Goal: Check status: Check status

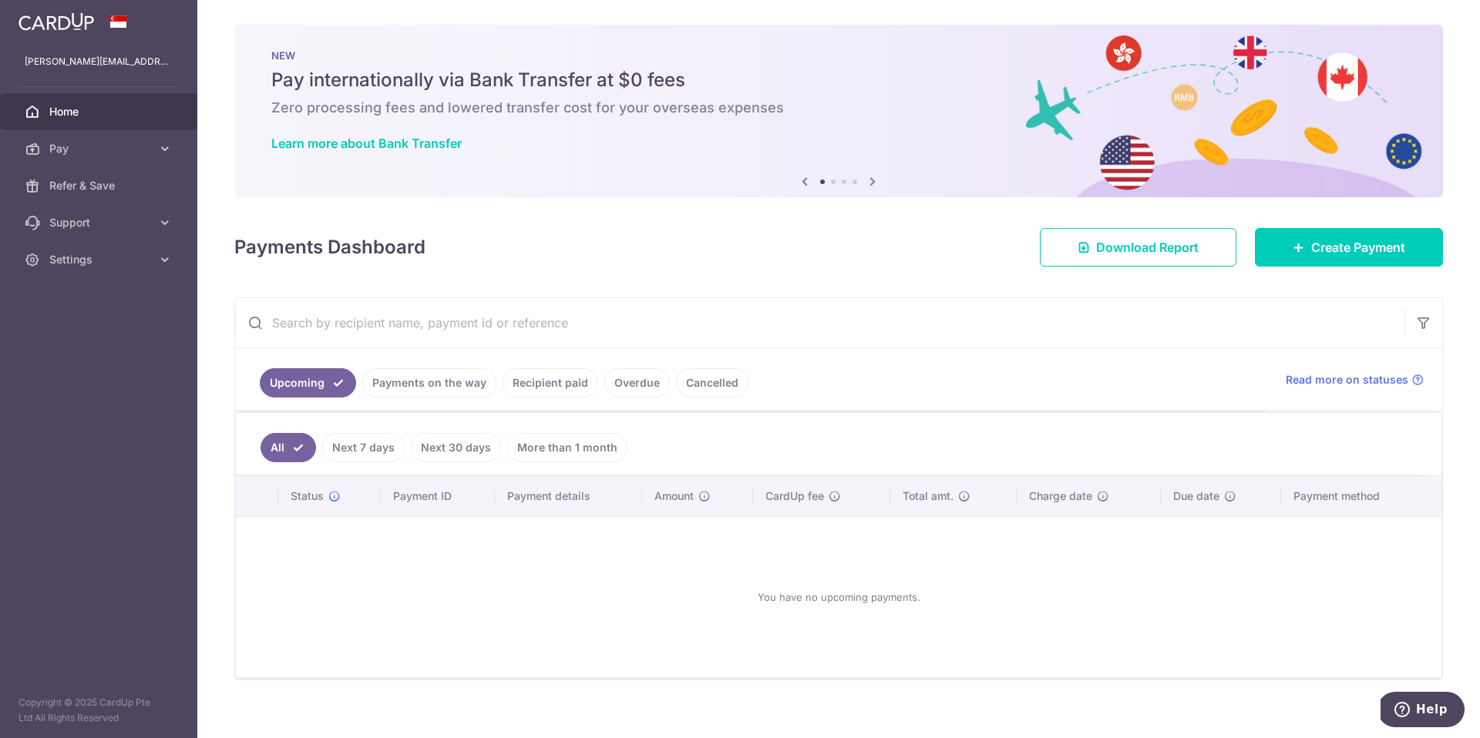
click at [432, 378] on link "Payments on the way" at bounding box center [429, 382] width 134 height 29
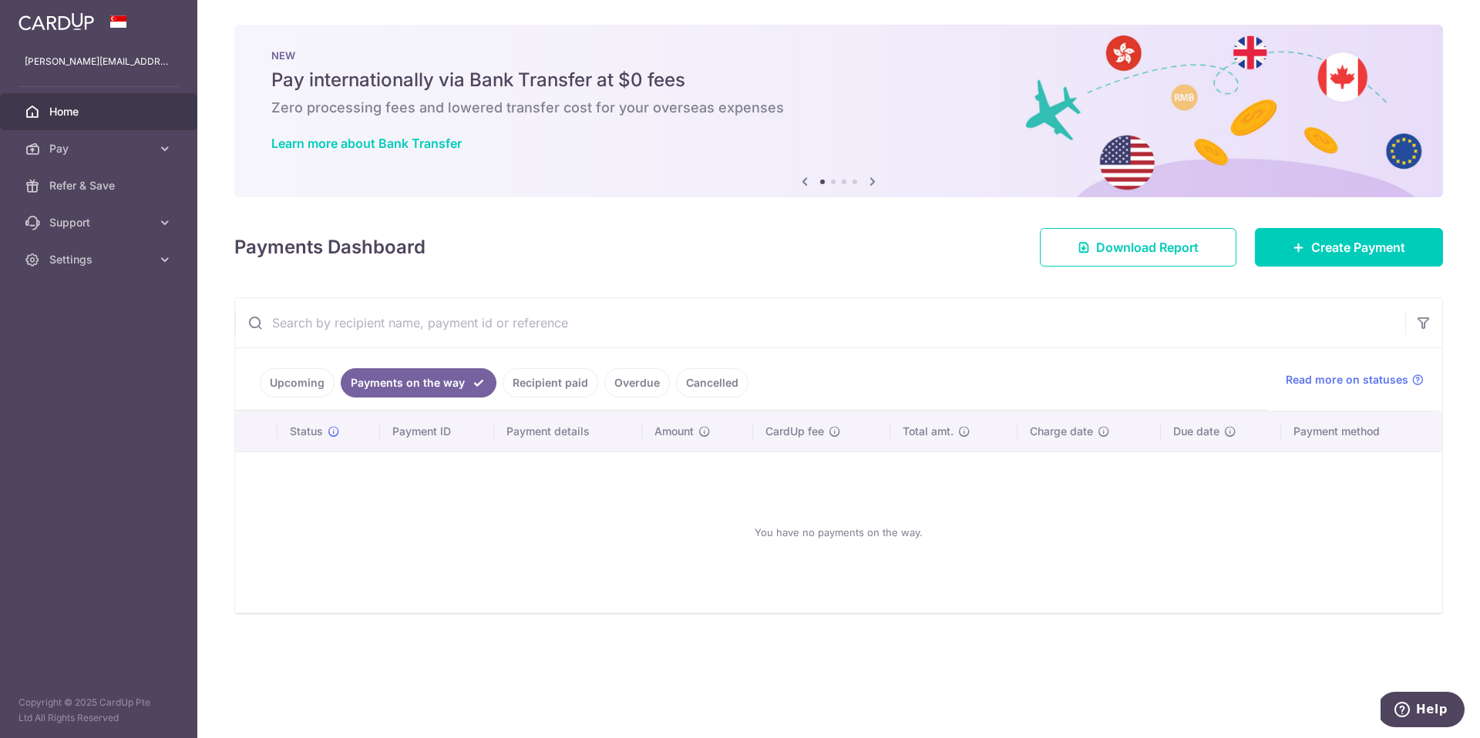
click at [311, 378] on link "Upcoming" at bounding box center [297, 382] width 75 height 29
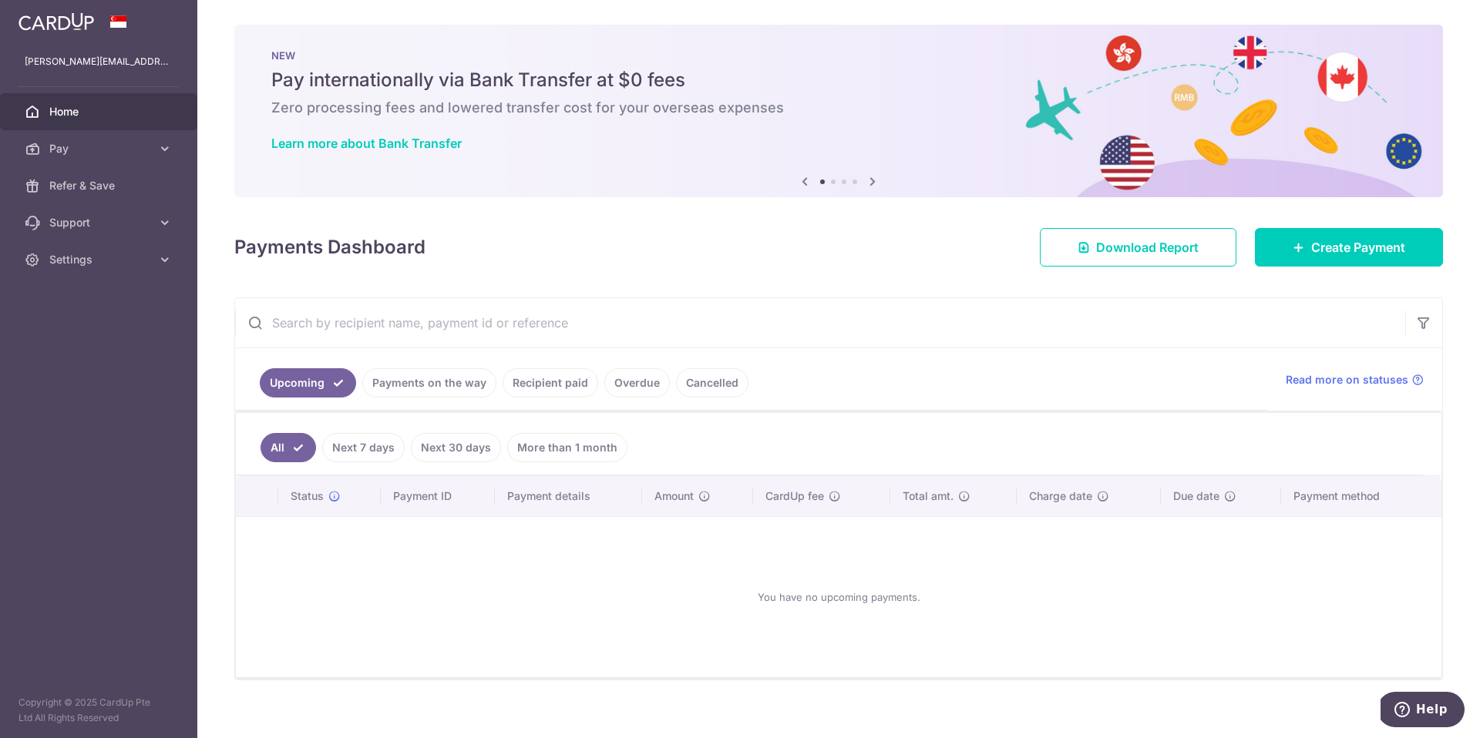
click at [362, 437] on link "Next 7 days" at bounding box center [363, 447] width 82 height 29
click at [453, 440] on link "Next 30 days" at bounding box center [456, 447] width 90 height 29
click at [547, 378] on link "Recipient paid" at bounding box center [551, 382] width 96 height 29
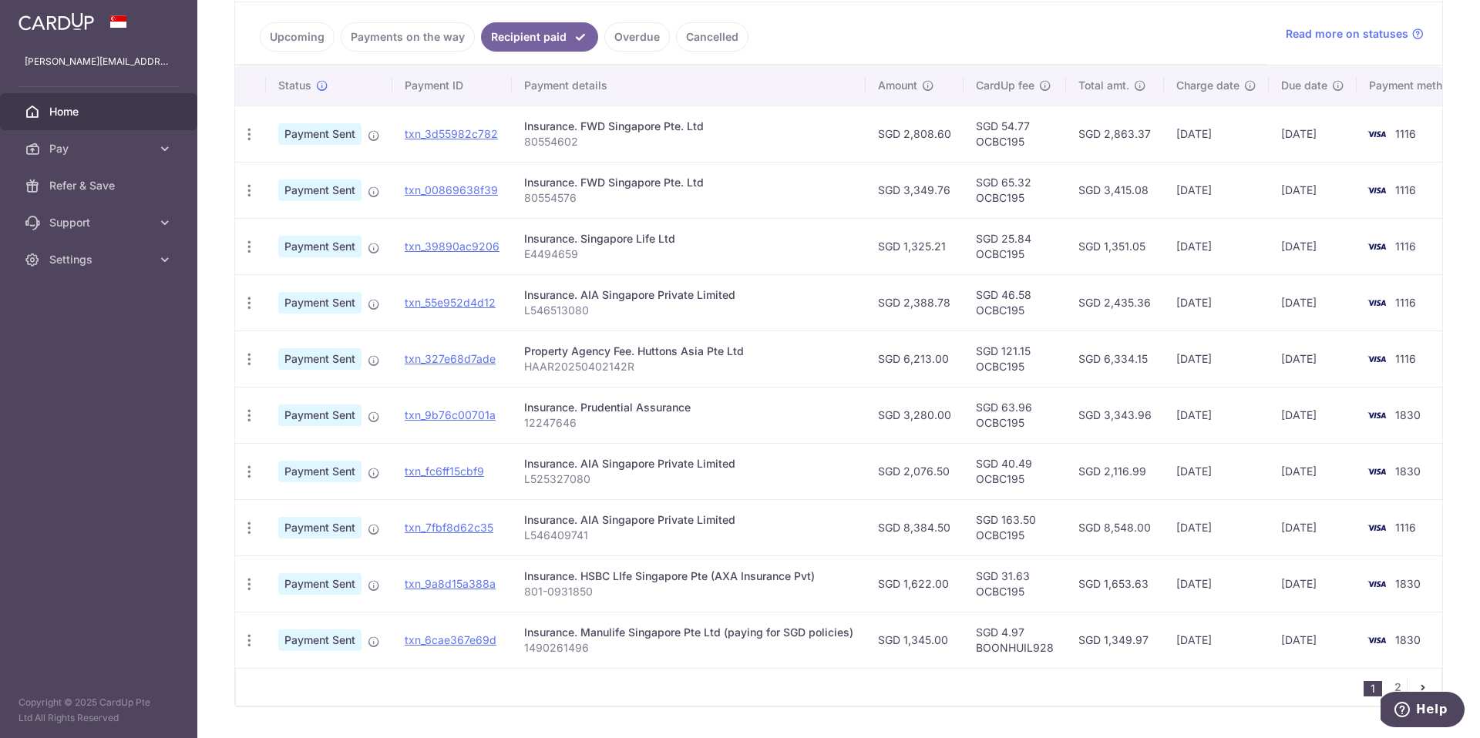
scroll to position [249, 0]
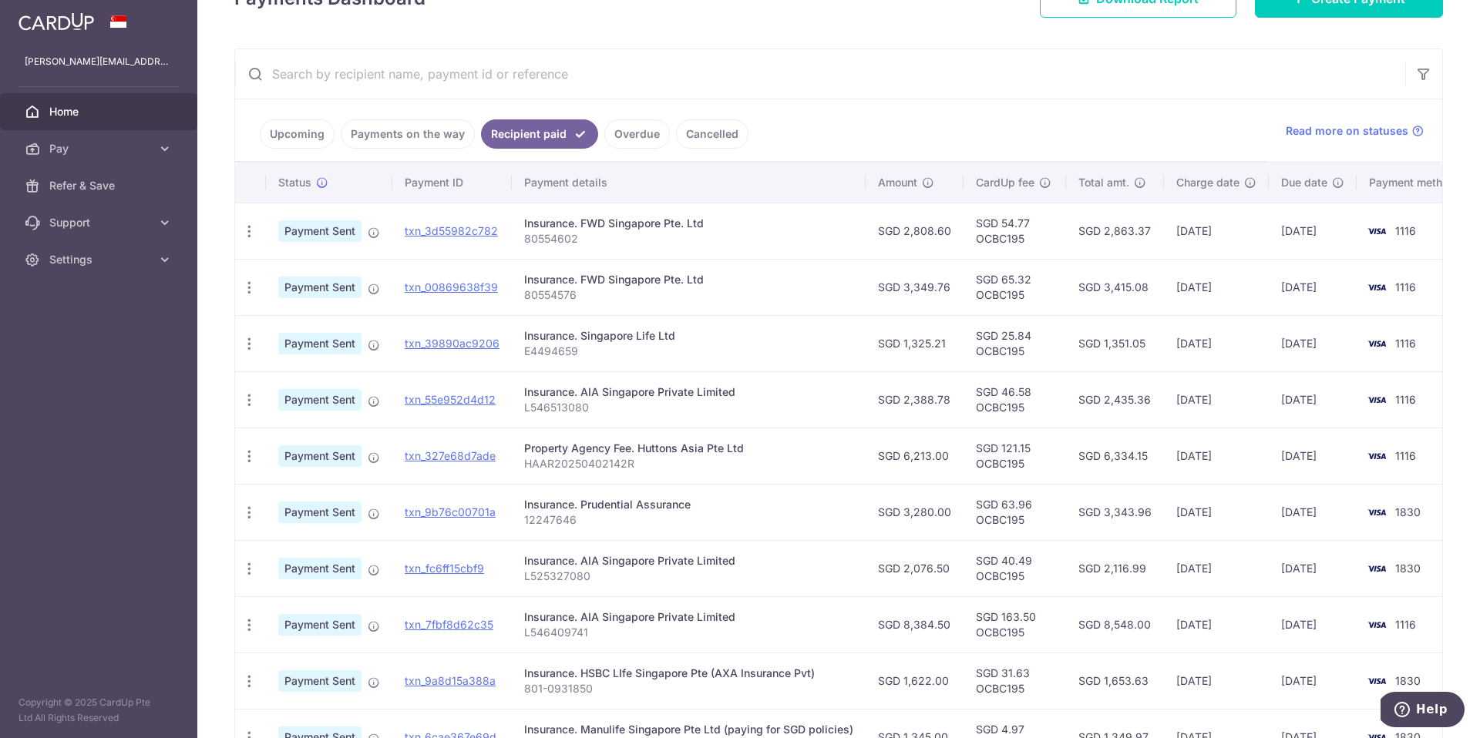
drag, startPoint x: 903, startPoint y: 397, endPoint x: 944, endPoint y: 399, distance: 40.2
click at [944, 399] on td "SGD 2,388.78" at bounding box center [915, 400] width 98 height 56
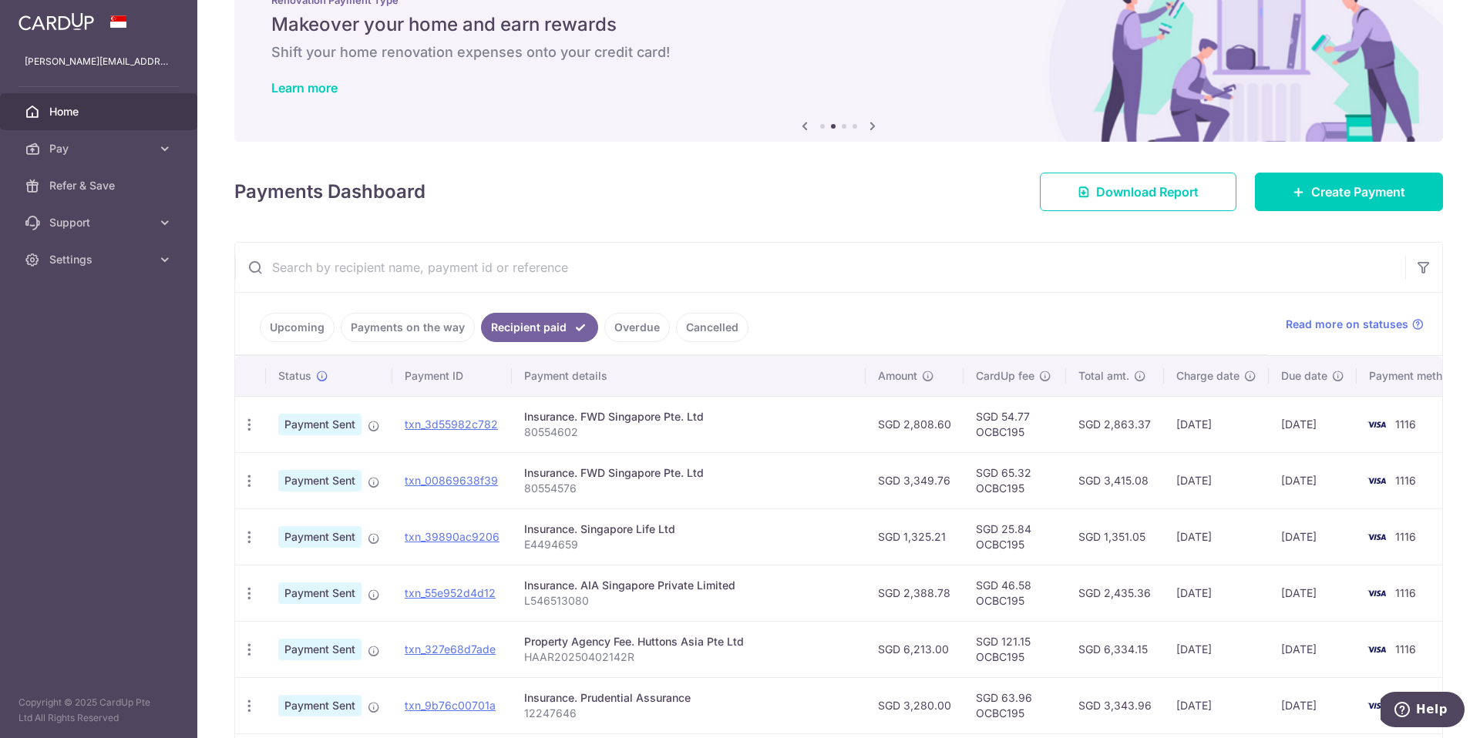
scroll to position [0, 0]
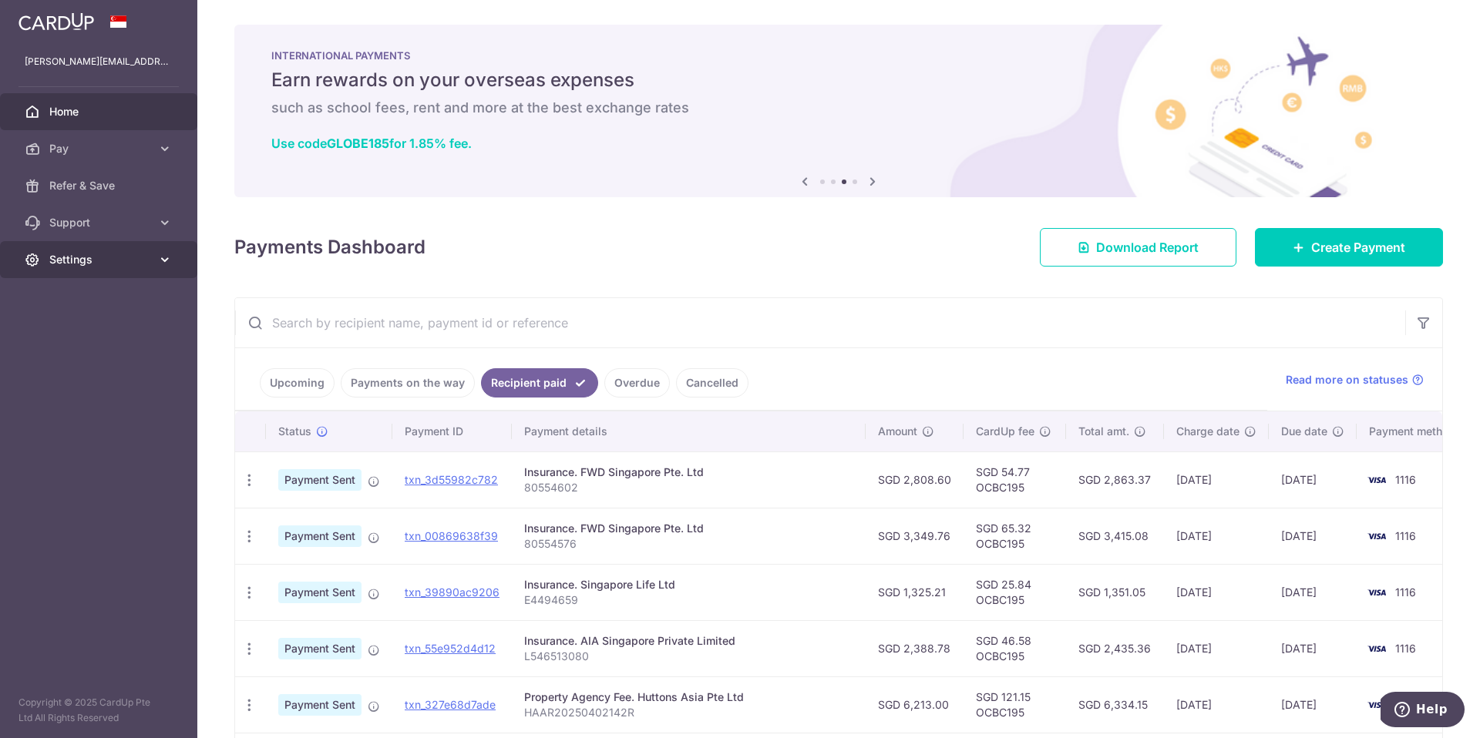
click at [168, 258] on icon at bounding box center [164, 259] width 15 height 15
click at [79, 334] on span "Logout" at bounding box center [100, 333] width 102 height 15
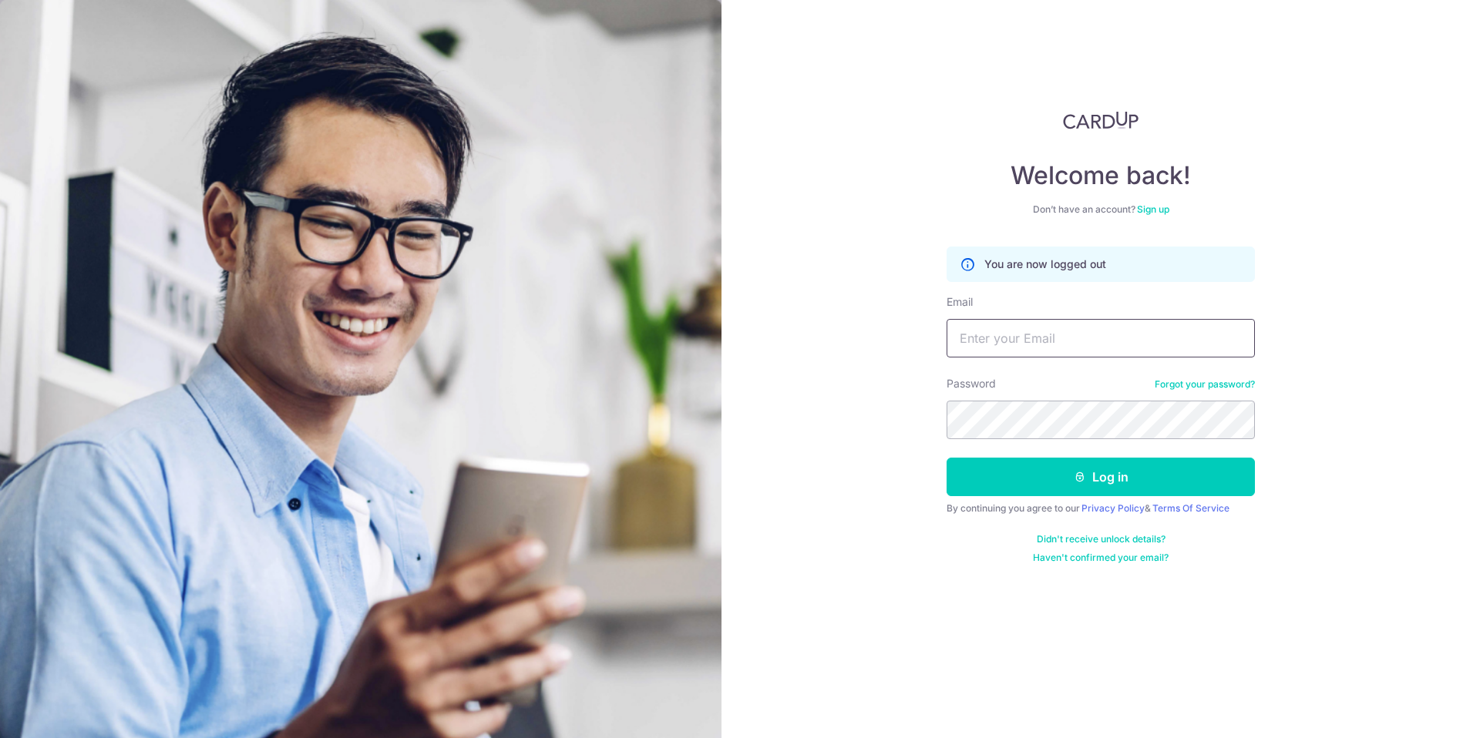
click at [1008, 338] on input "Email" at bounding box center [1101, 338] width 308 height 39
type input "[EMAIL_ADDRESS][DOMAIN_NAME]"
click at [947, 458] on button "Log in" at bounding box center [1101, 477] width 308 height 39
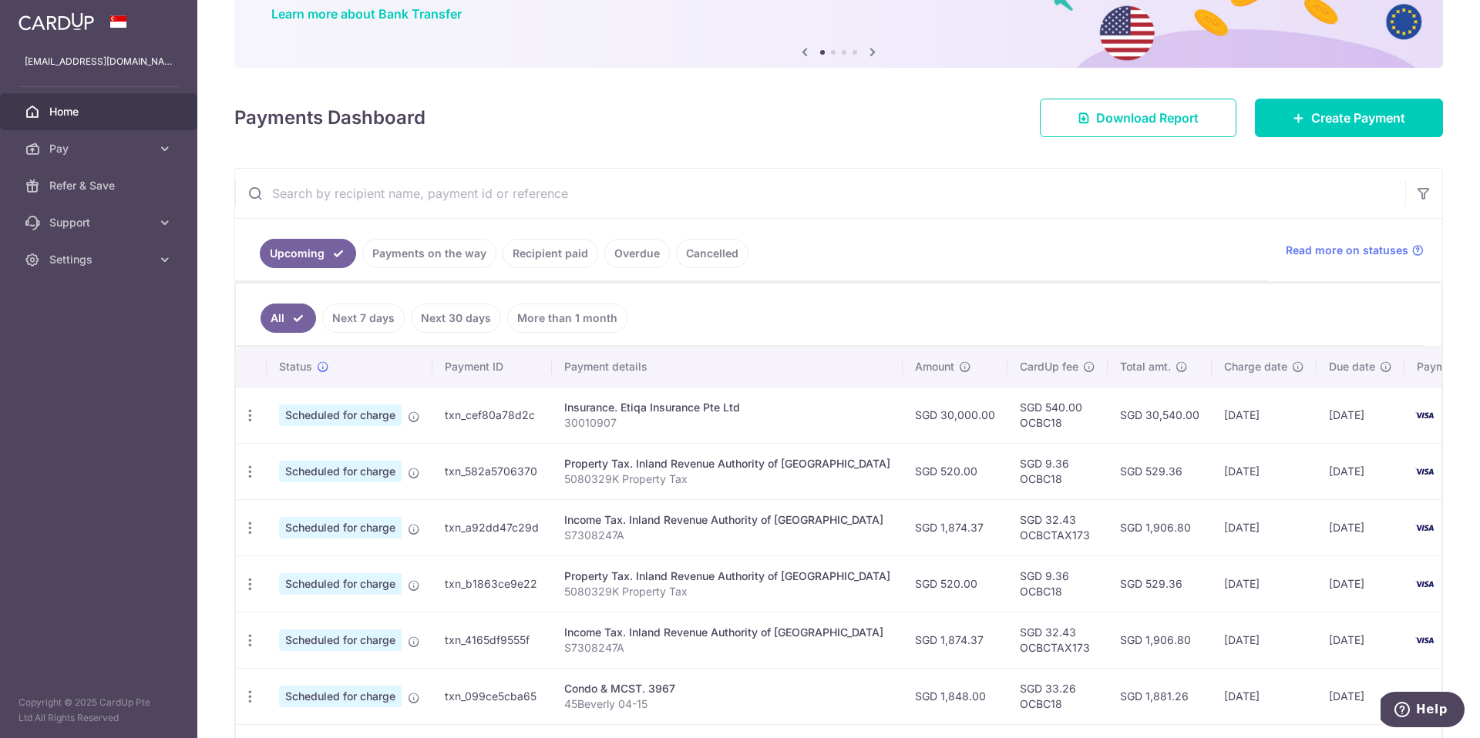
scroll to position [134, 0]
